Goal: Navigation & Orientation: Find specific page/section

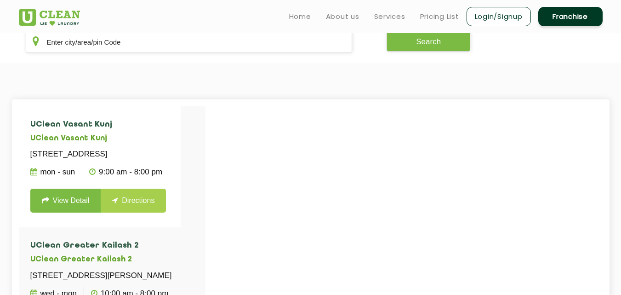
scroll to position [187, 0]
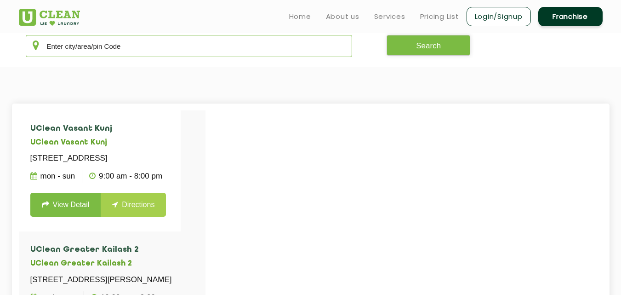
click at [174, 42] on input "text" at bounding box center [189, 46] width 327 height 22
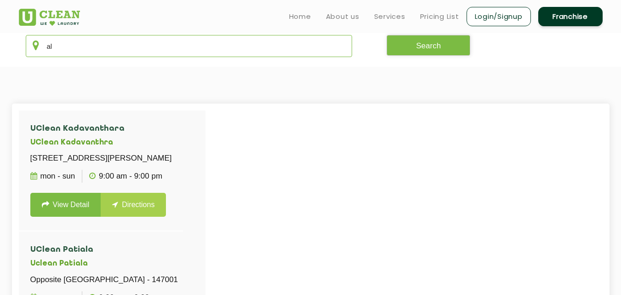
type input "a"
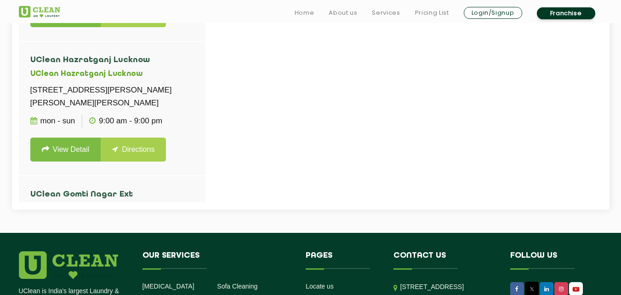
scroll to position [395, 0]
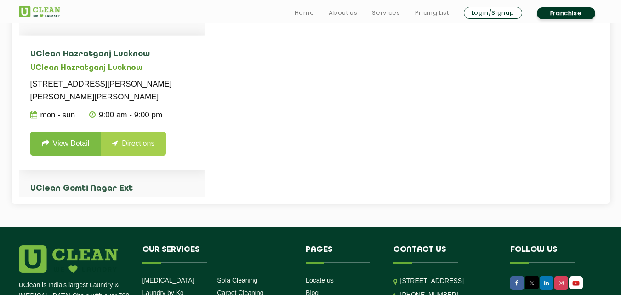
click at [176, 103] on p "[STREET_ADDRESS][PERSON_NAME][PERSON_NAME][PERSON_NAME]" at bounding box center [112, 91] width 164 height 26
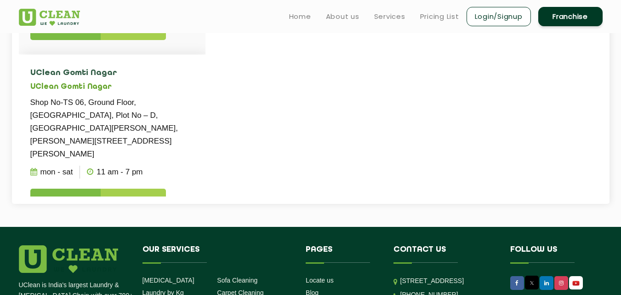
scroll to position [365, 0]
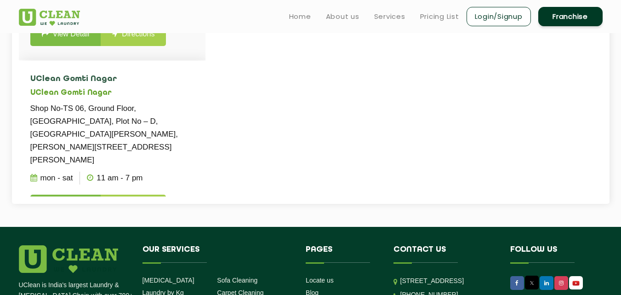
click at [174, 97] on li "[GEOGRAPHIC_DATA] Shop No-TS 06, Ground Floor, [GEOGRAPHIC_DATA], Plot No – D, …" at bounding box center [112, 147] width 187 height 172
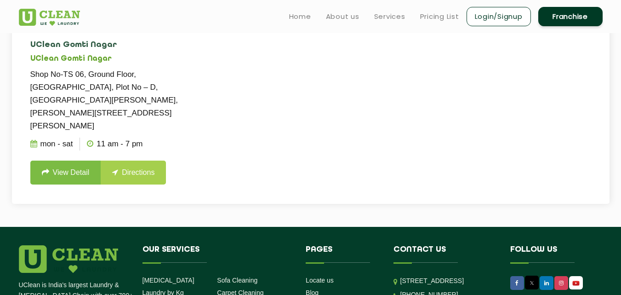
scroll to position [401, 0]
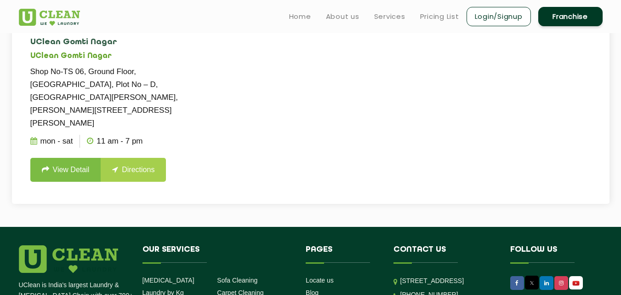
click at [167, 143] on ul "Mon - Sat 11 AM - 7 PM" at bounding box center [112, 141] width 164 height 23
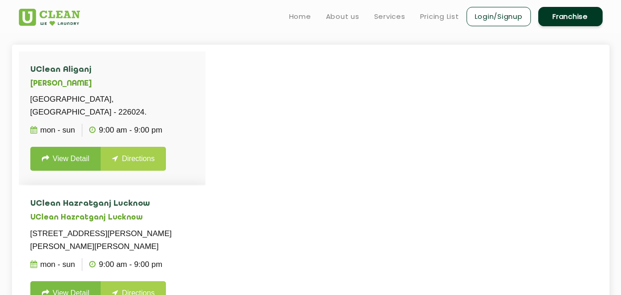
scroll to position [217, 0]
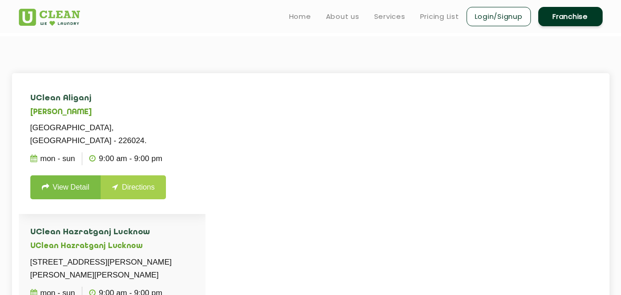
click at [163, 109] on h5 "[PERSON_NAME]" at bounding box center [112, 112] width 164 height 9
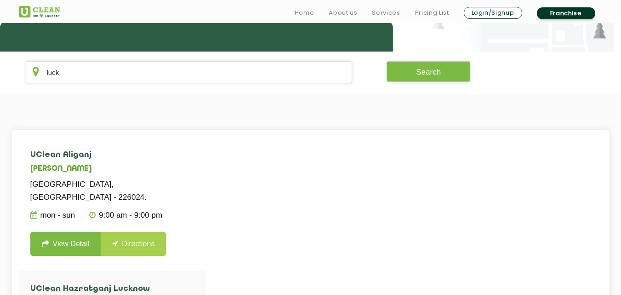
scroll to position [166, 0]
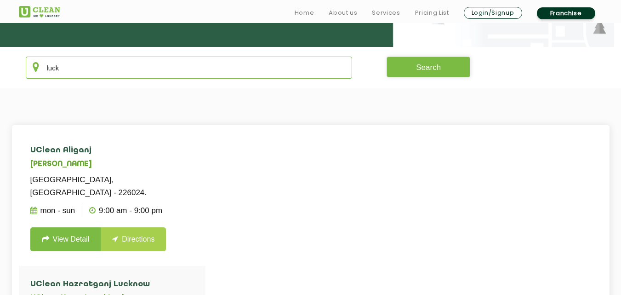
click at [193, 60] on input "luck" at bounding box center [189, 68] width 327 height 22
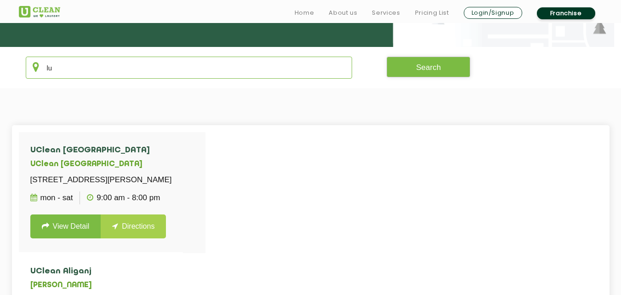
type input "l"
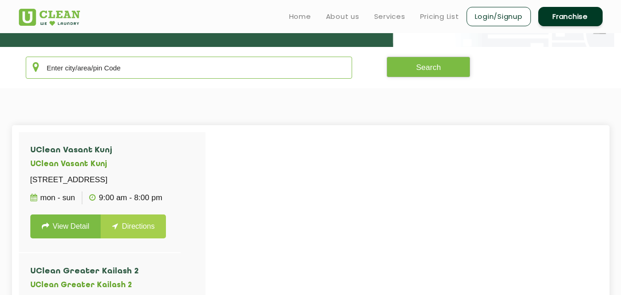
scroll to position [0, 0]
